Goal: Information Seeking & Learning: Find specific page/section

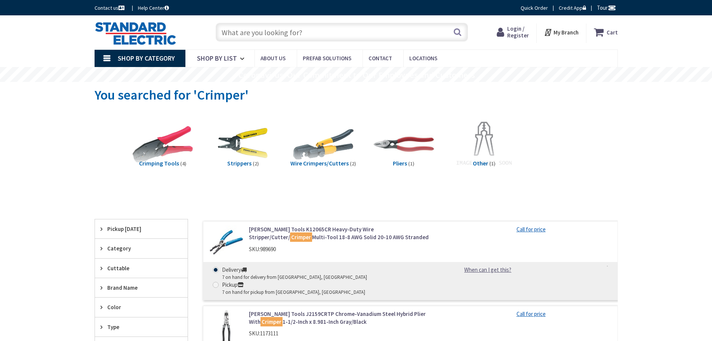
click at [306, 32] on input "text" at bounding box center [342, 32] width 252 height 19
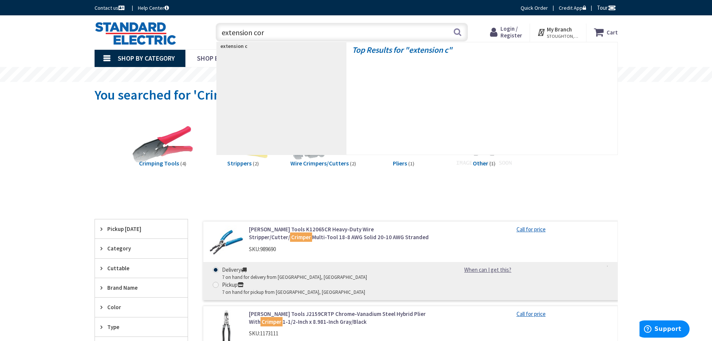
type input "extension cord"
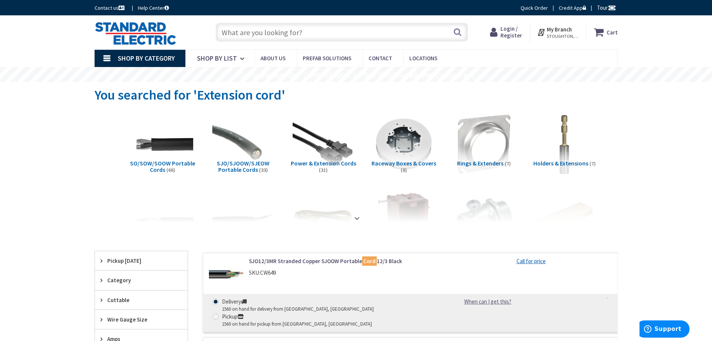
click at [298, 35] on input "text" at bounding box center [342, 32] width 252 height 19
click at [273, 34] on input "text" at bounding box center [342, 32] width 252 height 19
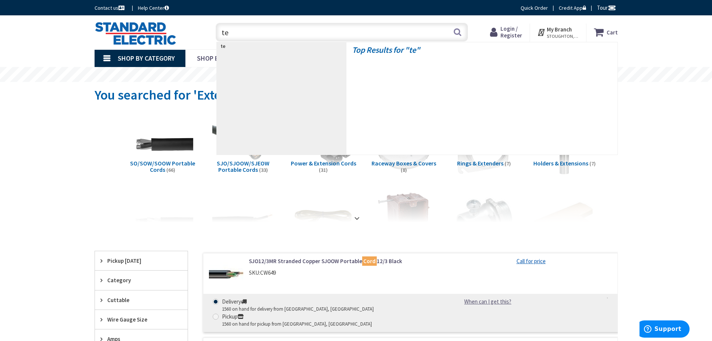
type input "t"
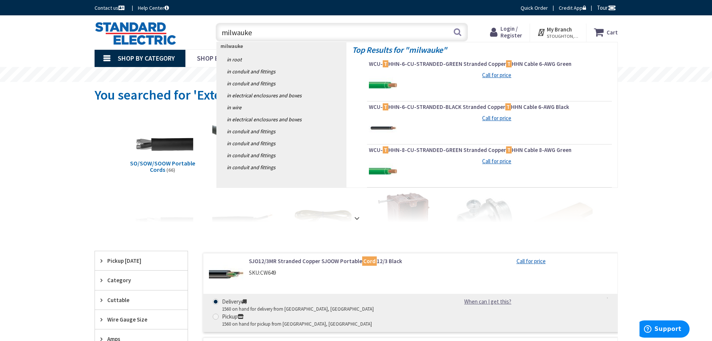
type input "milwaukee"
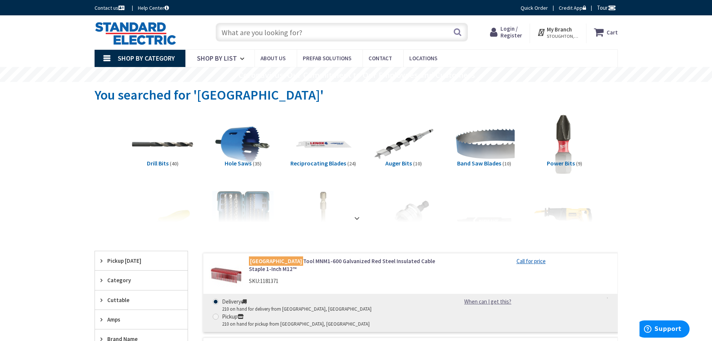
click at [315, 33] on input "text" at bounding box center [342, 32] width 252 height 19
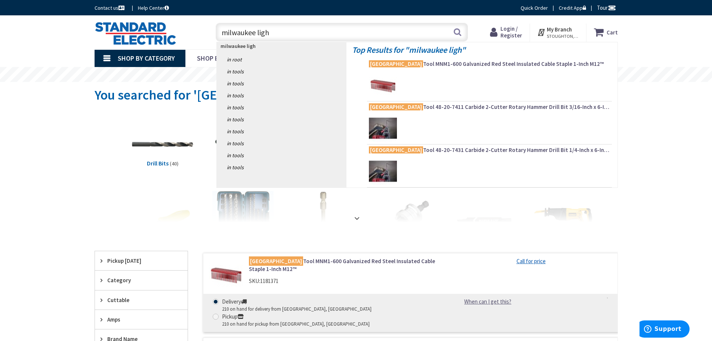
type input "milwaukee light"
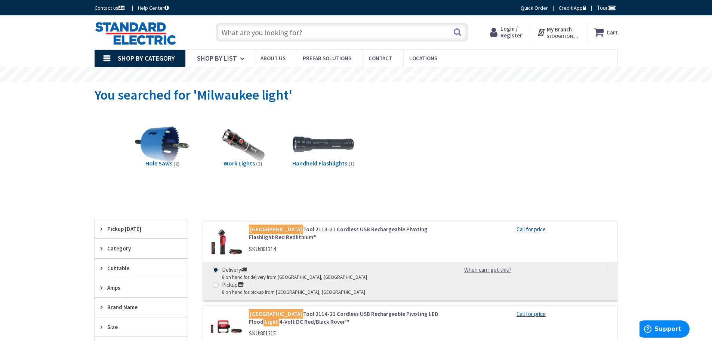
click at [277, 39] on input "text" at bounding box center [342, 32] width 252 height 19
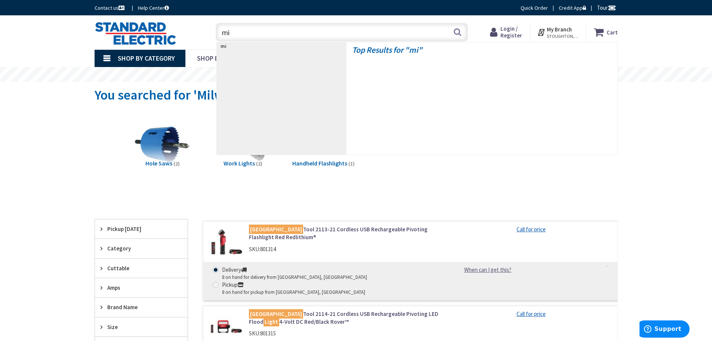
type input "m"
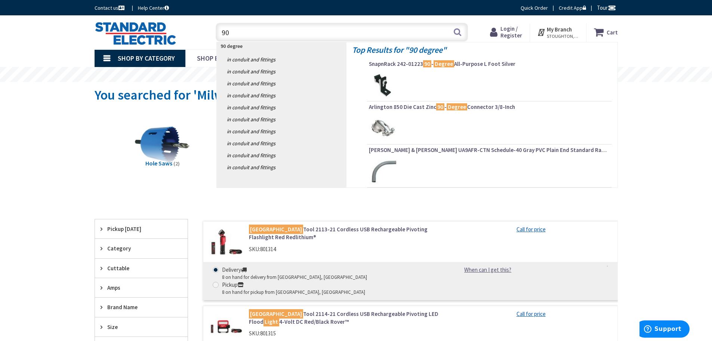
type input "9"
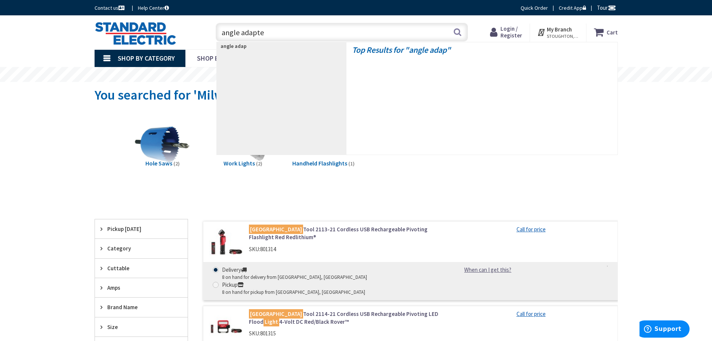
type input "angle adapter"
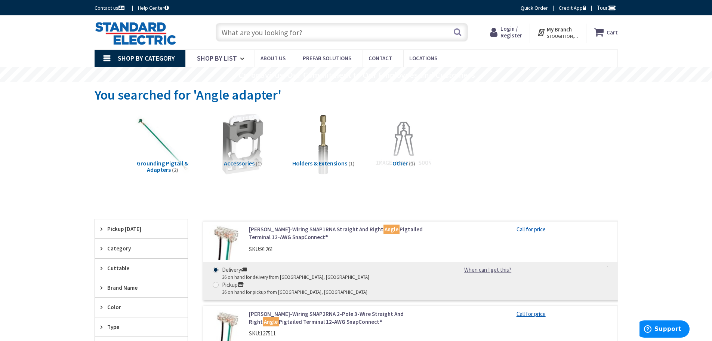
click at [267, 30] on input "text" at bounding box center [342, 32] width 252 height 19
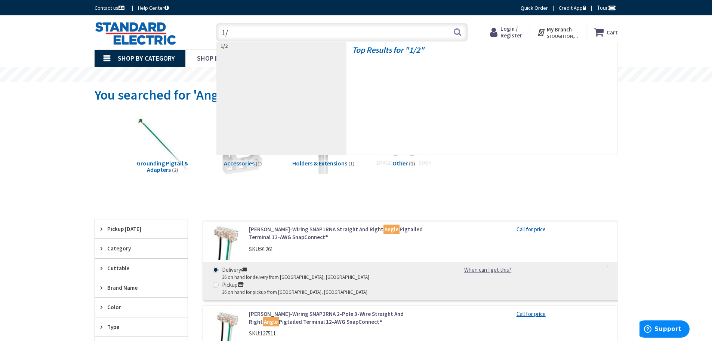
type input "1"
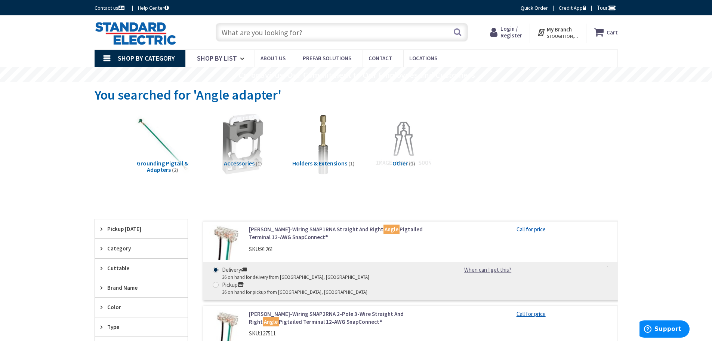
click at [258, 32] on input "text" at bounding box center [342, 32] width 252 height 19
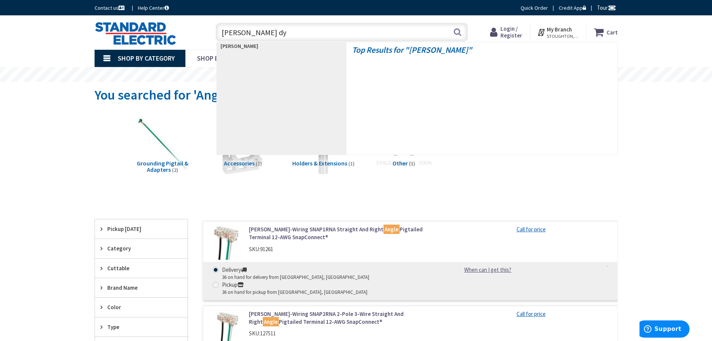
type input "rod cutter dye"
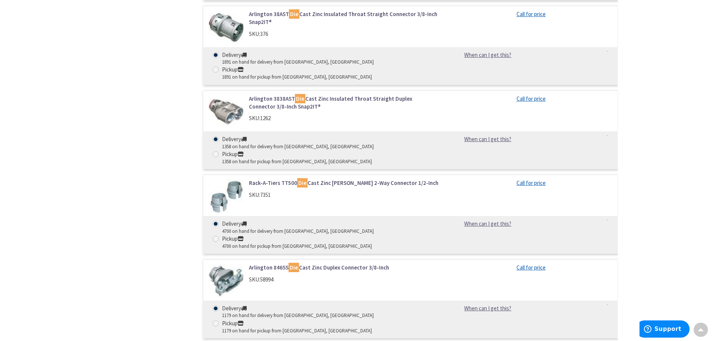
scroll to position [1854, 0]
